Goal: Information Seeking & Learning: Learn about a topic

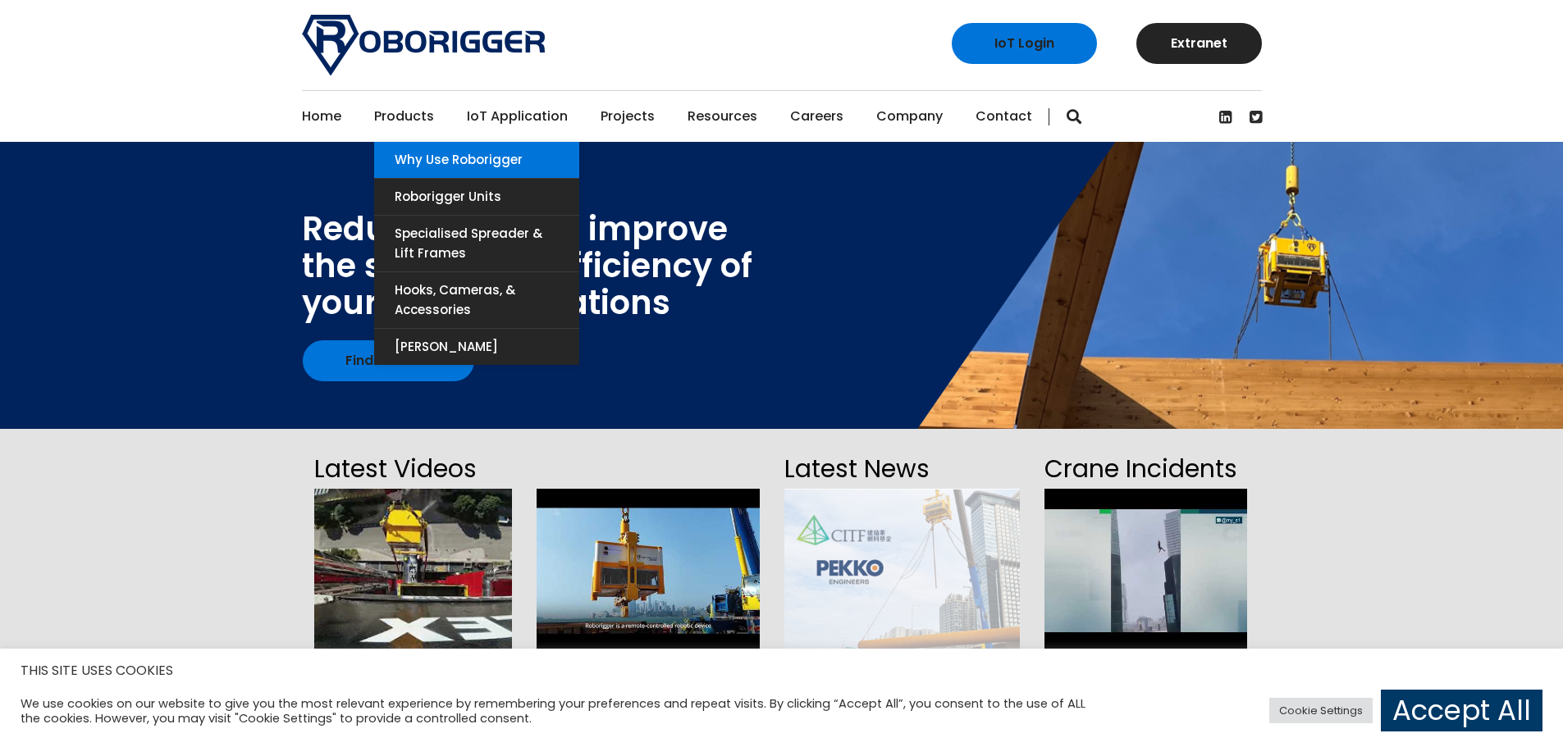
click at [423, 151] on link "Why use Roborigger" at bounding box center [476, 160] width 205 height 36
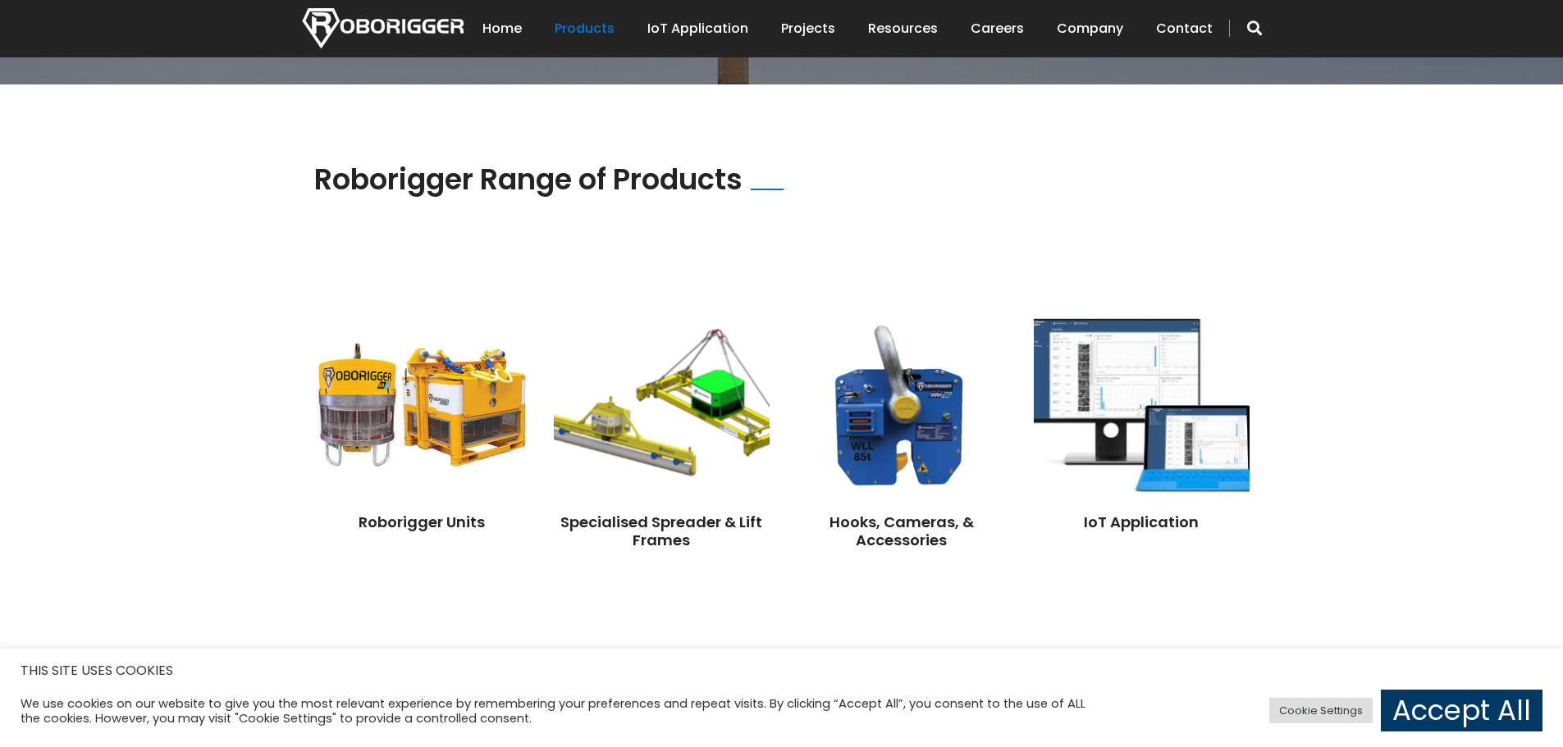
scroll to position [1312, 0]
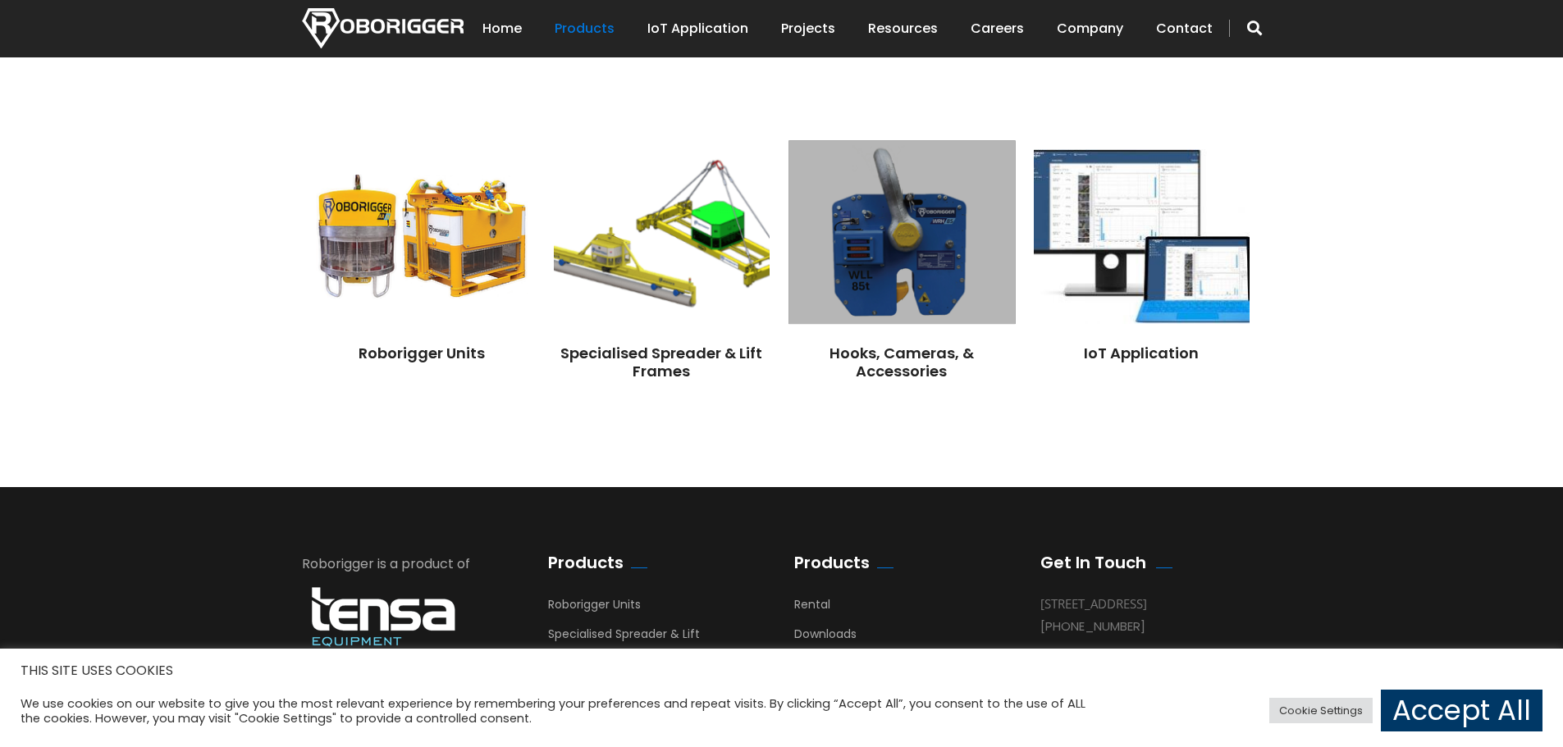
click at [879, 290] on img at bounding box center [901, 233] width 226 height 184
